Goal: Transaction & Acquisition: Purchase product/service

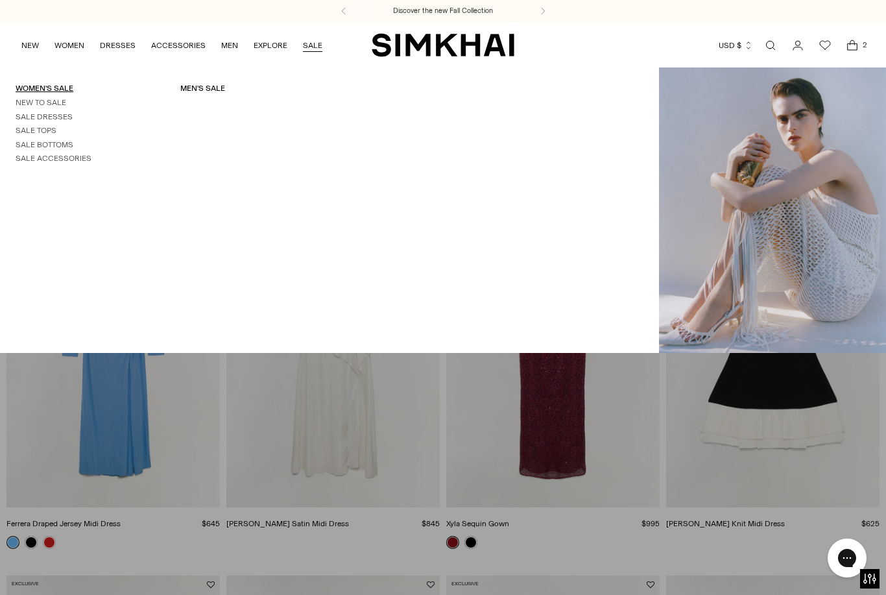
click at [70, 87] on link "Women's Sale" at bounding box center [45, 88] width 58 height 9
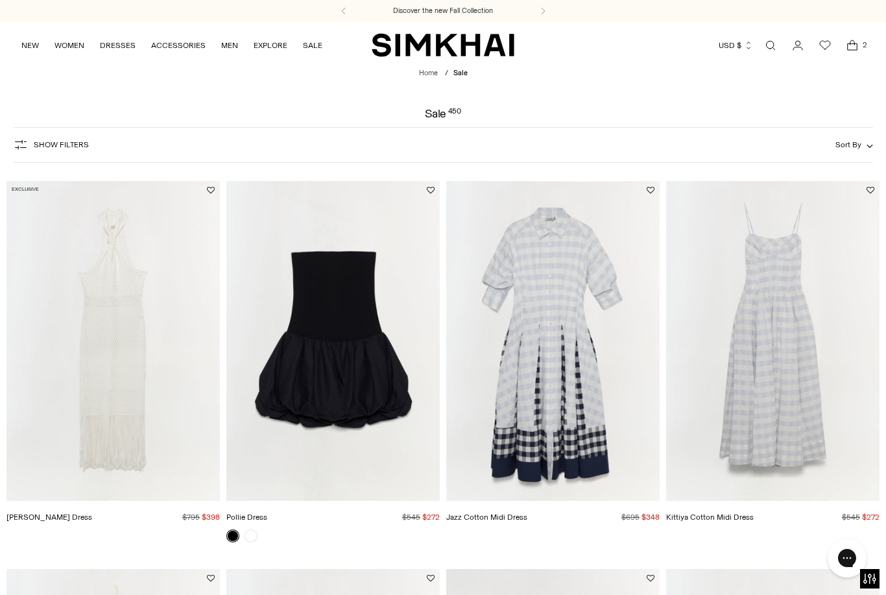
click at [70, 145] on span "Show Filters" at bounding box center [61, 144] width 55 height 9
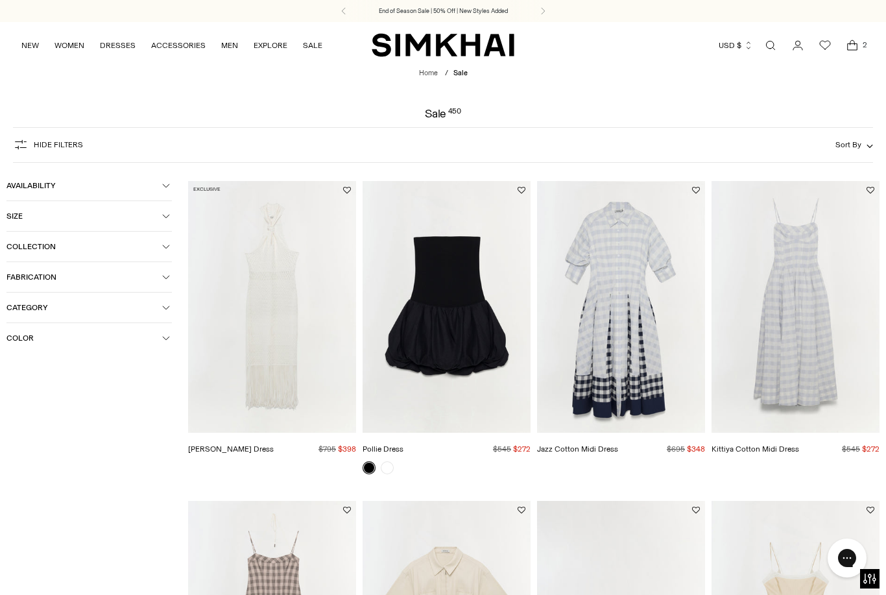
click at [169, 217] on icon "button" at bounding box center [166, 216] width 6 height 3
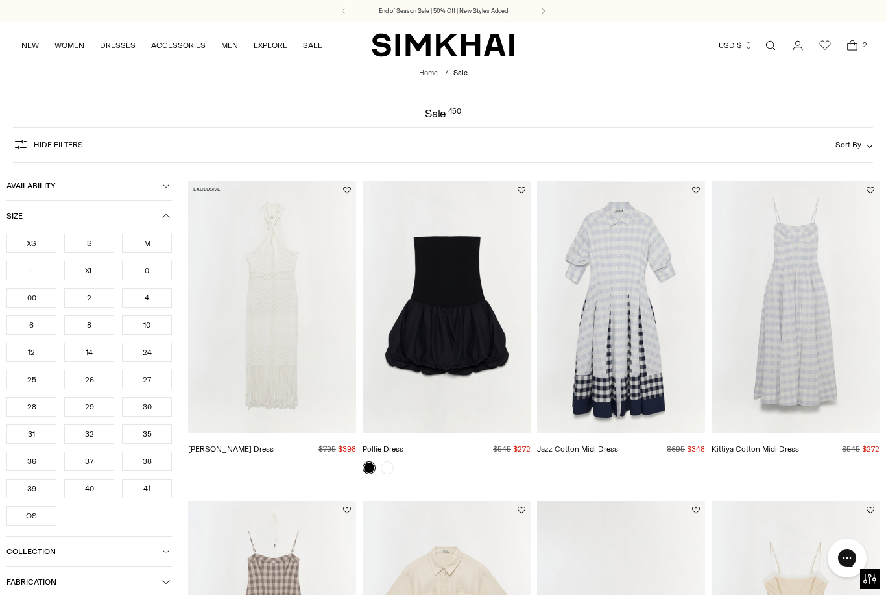
click at [29, 248] on div "XS" at bounding box center [31, 242] width 50 height 19
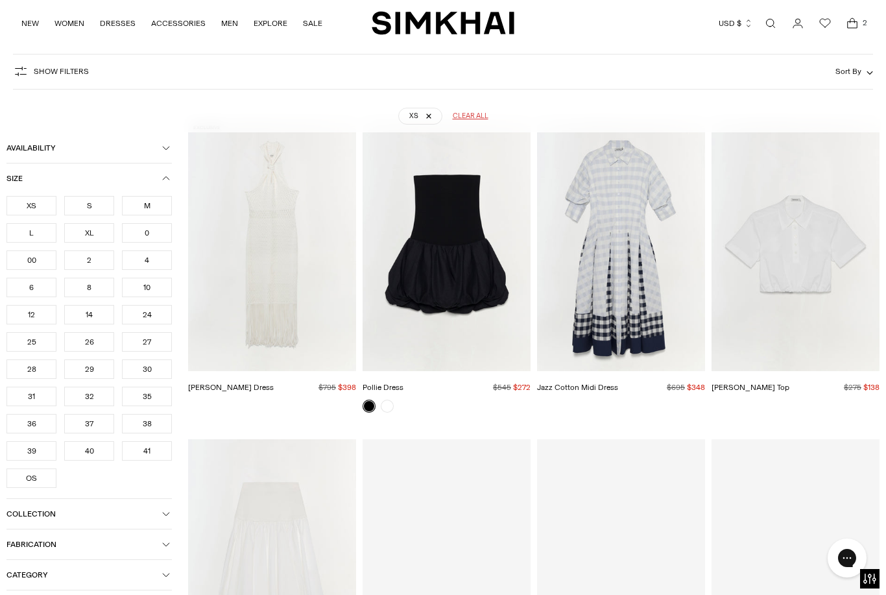
scroll to position [95, 0]
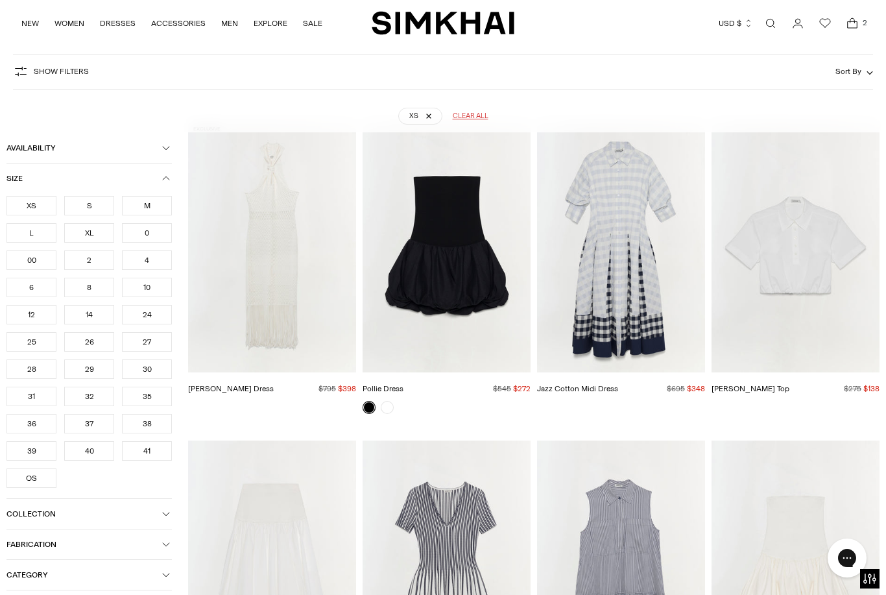
click at [156, 237] on div "0" at bounding box center [147, 232] width 50 height 19
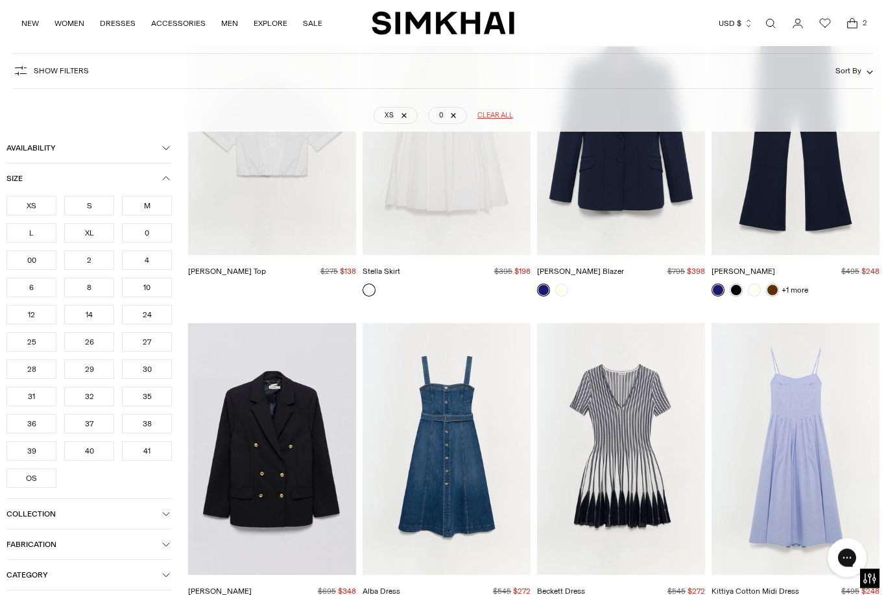
scroll to position [1161, 0]
click at [635, 475] on img "Beckett Dress" at bounding box center [621, 448] width 168 height 252
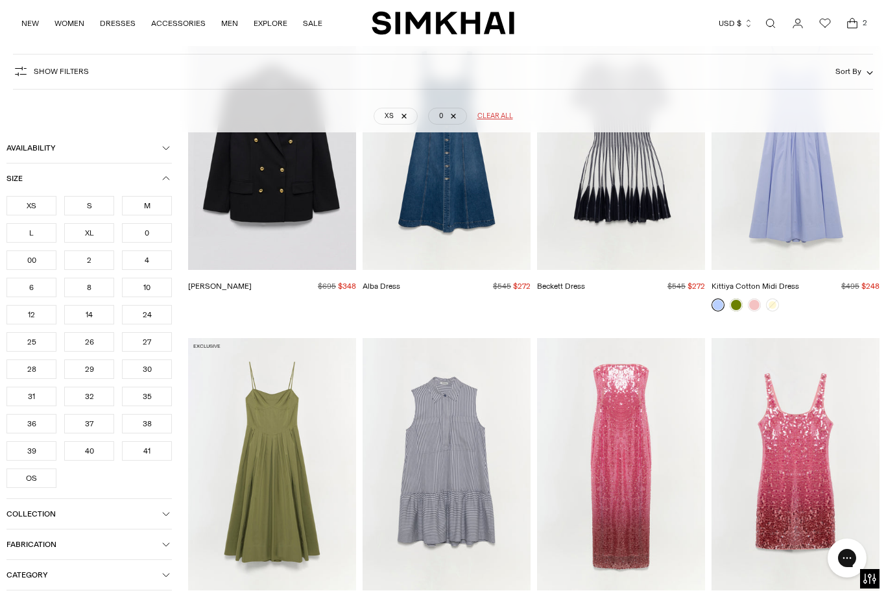
scroll to position [1467, 0]
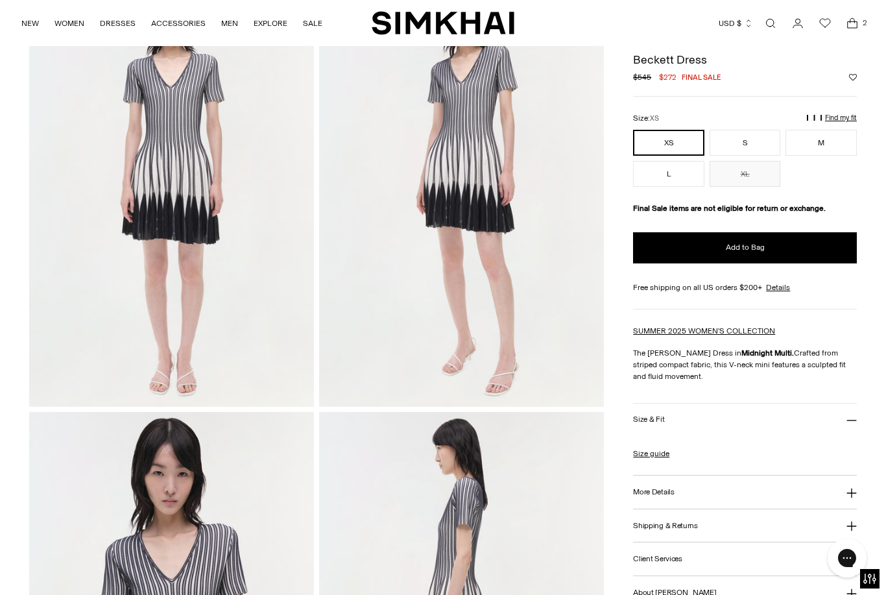
scroll to position [114, 0]
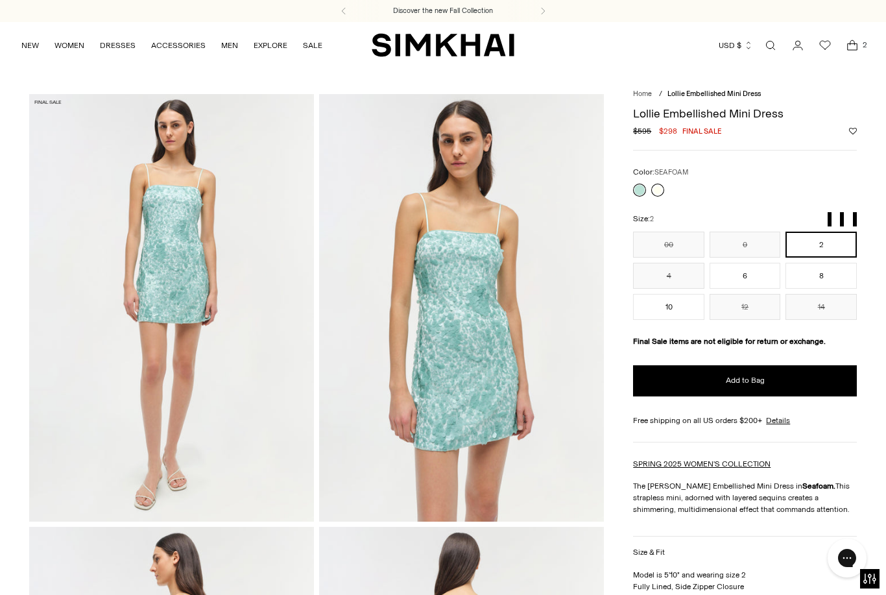
click at [664, 189] on link at bounding box center [657, 189] width 13 height 13
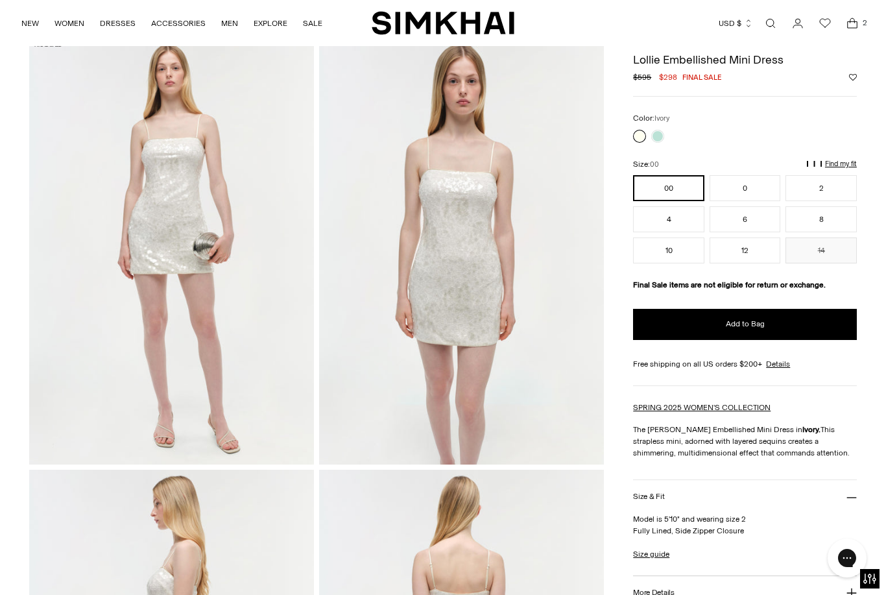
scroll to position [42, 0]
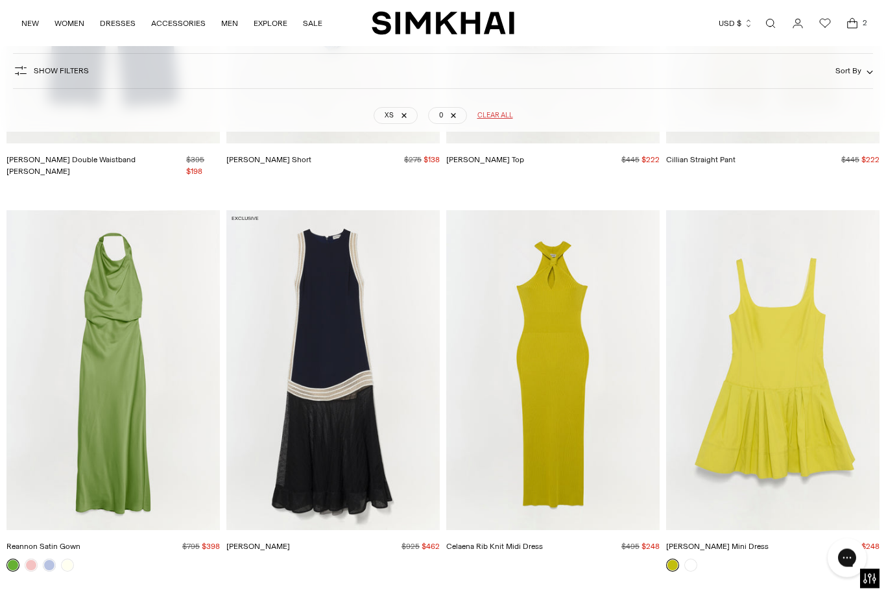
scroll to position [7727, 0]
click at [340, 440] on img "Zakaria Dress" at bounding box center [332, 370] width 213 height 320
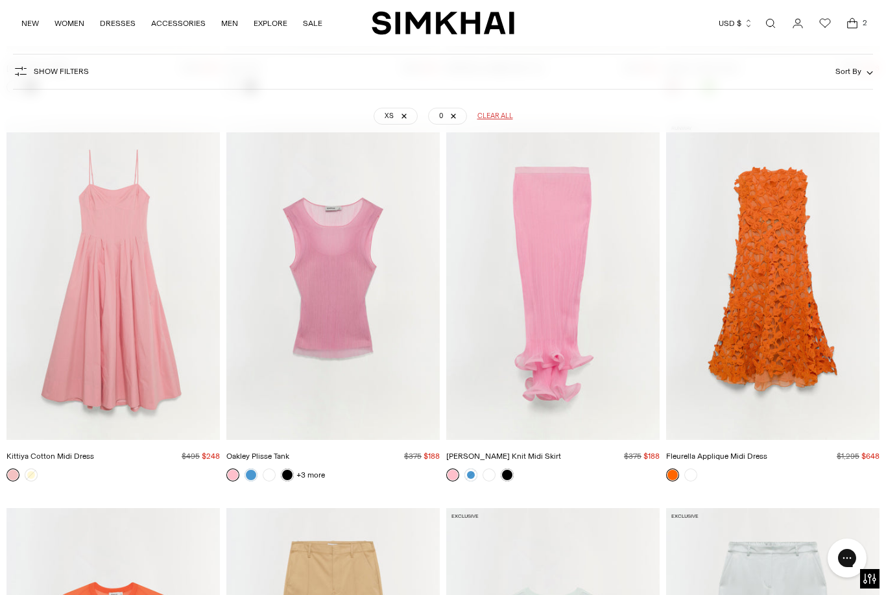
scroll to position [9365, 0]
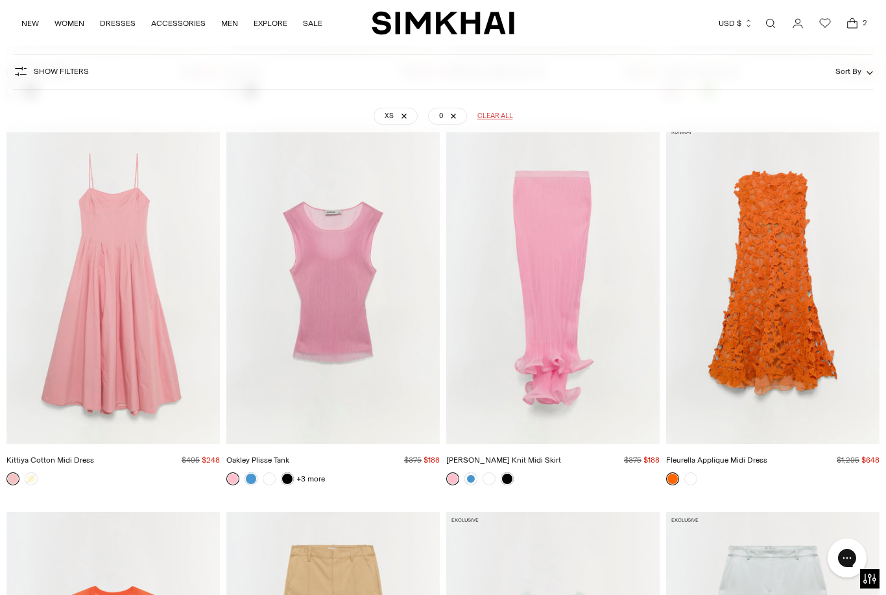
click at [811, 349] on img "Fleurella Applique Midi Dress" at bounding box center [772, 284] width 213 height 320
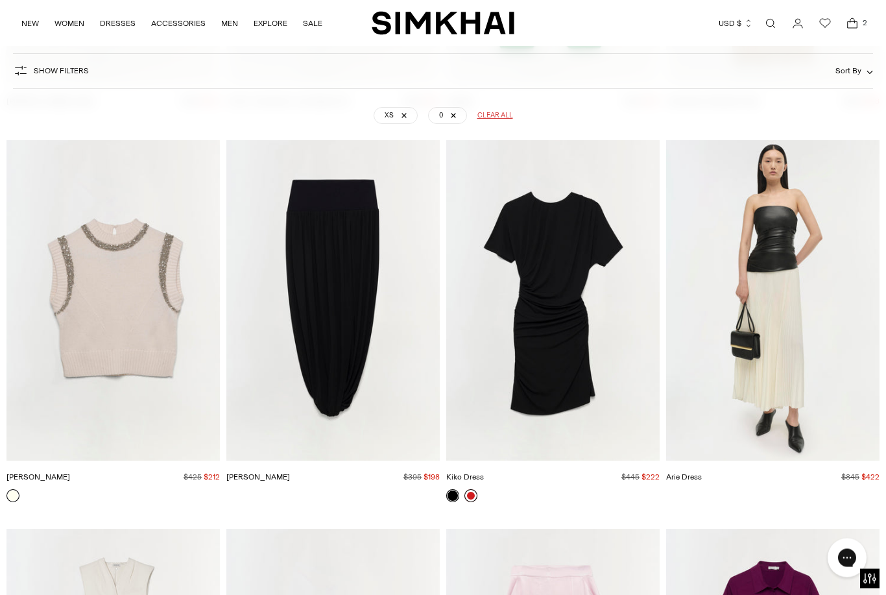
scroll to position [13591, 0]
click at [476, 489] on link at bounding box center [470, 495] width 13 height 13
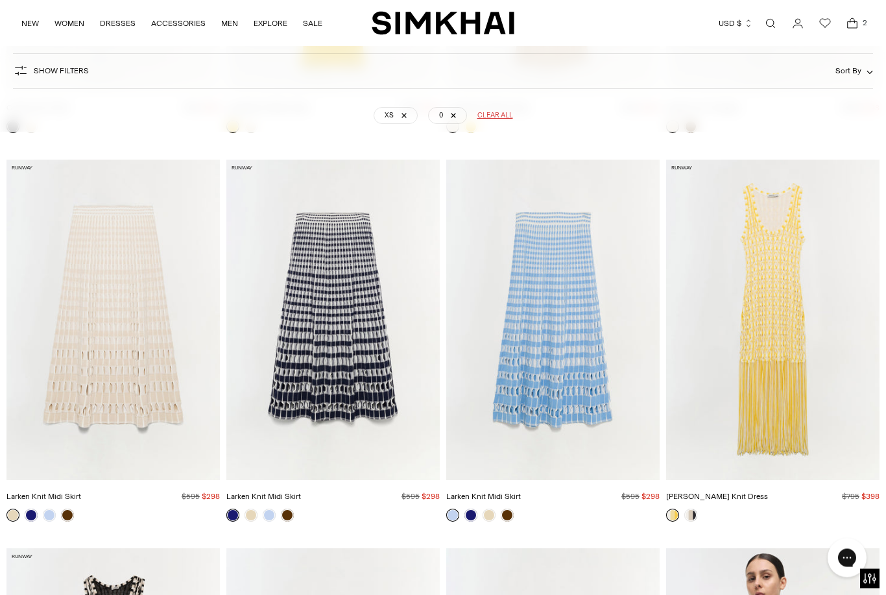
scroll to position [30450, 0]
click at [556, 313] on img "Larken Knit Midi Skirt" at bounding box center [552, 319] width 213 height 320
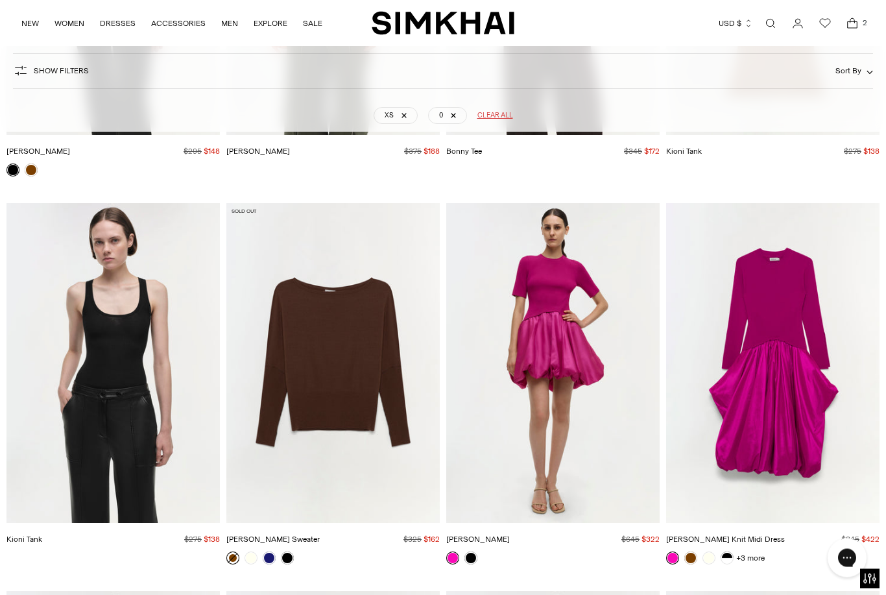
scroll to position [32347, 0]
click at [43, 452] on img "Kioni Tank" at bounding box center [112, 363] width 213 height 320
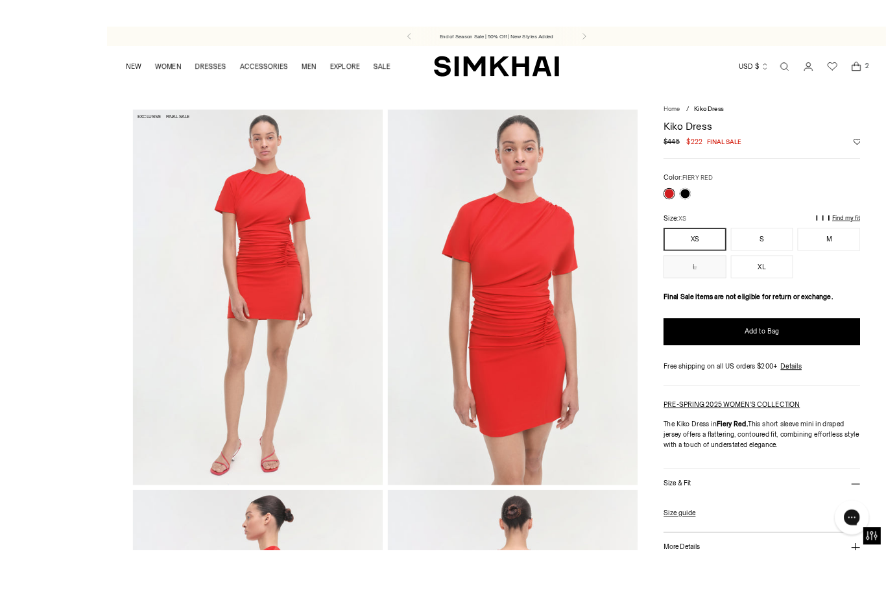
scroll to position [18, 0]
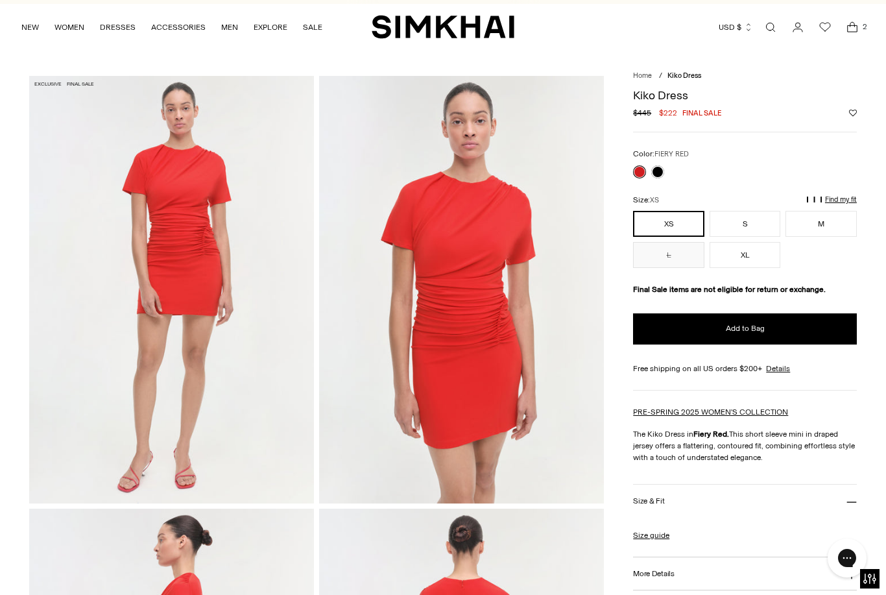
click at [665, 169] on div at bounding box center [648, 172] width 36 height 18
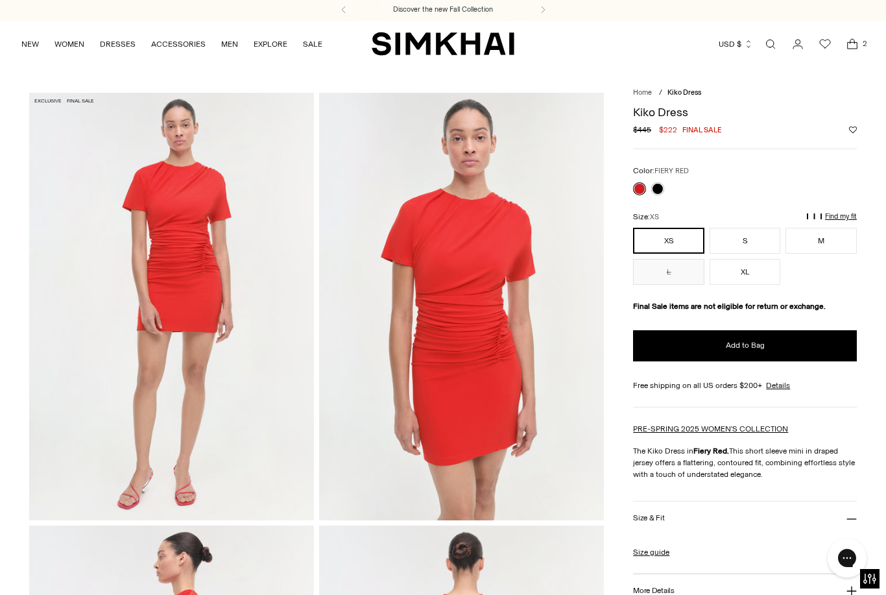
scroll to position [0, 0]
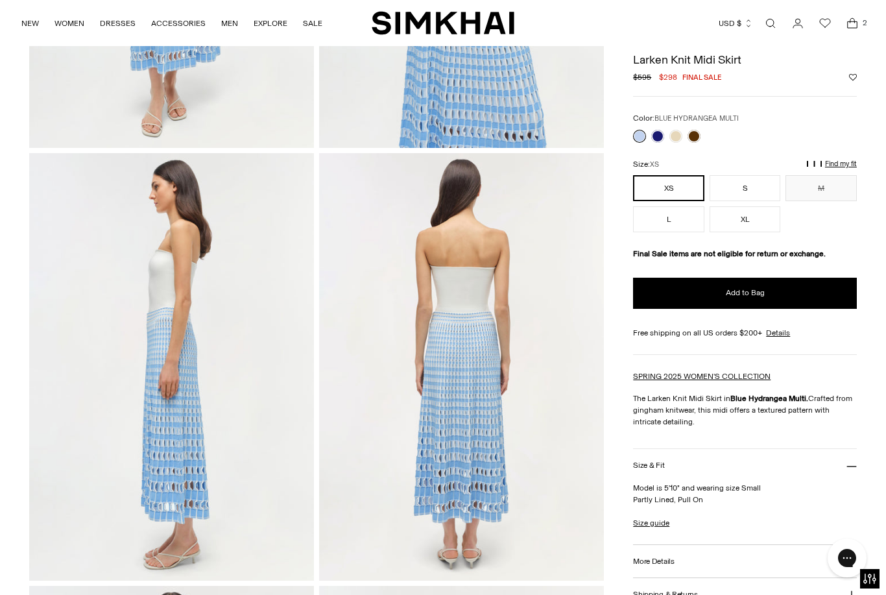
scroll to position [373, 0]
